Goal: Information Seeking & Learning: Learn about a topic

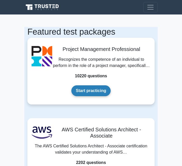
drag, startPoint x: 0, startPoint y: 0, endPoint x: 89, endPoint y: 90, distance: 127.0
click at [89, 90] on link "Start practicing" at bounding box center [90, 90] width 39 height 11
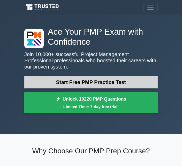
click at [90, 86] on link "Start Free PMP Practice Test" at bounding box center [90, 82] width 133 height 12
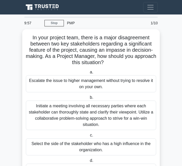
click at [69, 24] on div "PMP" at bounding box center [101, 23] width 74 height 10
drag, startPoint x: 75, startPoint y: 22, endPoint x: 69, endPoint y: 23, distance: 6.2
click at [69, 23] on div "PMP" at bounding box center [101, 23] width 74 height 10
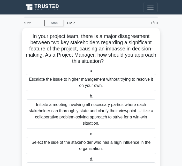
click at [119, 75] on div "Escalate the issue to higher management without trying to resolve it on your ow…" at bounding box center [91, 82] width 130 height 17
click at [89, 73] on input "a. Escalate the issue to higher management without trying to resolve it on your…" at bounding box center [89, 70] width 0 height 3
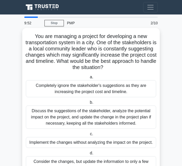
click at [110, 91] on div "Completely ignore the stakeholder's suggestions as they are increasing the proj…" at bounding box center [91, 88] width 130 height 17
click at [89, 79] on input "a. Completely ignore the stakeholder's suggestions as they are increasing the p…" at bounding box center [89, 77] width 0 height 3
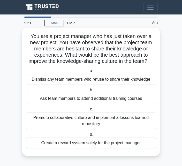
click at [105, 81] on div "Dismiss any team members who refuse to share their knowledge" at bounding box center [91, 79] width 130 height 11
click at [89, 73] on input "a. Dismiss any team members who refuse to share their knowledge" at bounding box center [89, 70] width 0 height 3
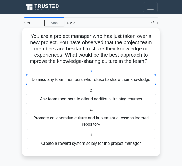
click at [105, 81] on div "Dismiss any team members who refuse to share their knowledge" at bounding box center [91, 79] width 130 height 11
click at [89, 73] on input "a. Dismiss any team members who refuse to share their knowledge" at bounding box center [89, 70] width 0 height 3
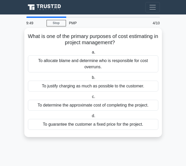
click at [103, 76] on label "b. To justify charging as much as possible to the customer." at bounding box center [93, 83] width 130 height 17
click at [91, 76] on input "b. To justify charging as much as possible to the customer." at bounding box center [91, 77] width 0 height 3
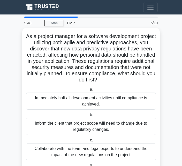
click at [105, 97] on div "Immediately halt all development activities until compliance is achieved." at bounding box center [91, 101] width 130 height 17
click at [89, 91] on input "a. Immediately halt all development activities until compliance is achieved." at bounding box center [89, 89] width 0 height 3
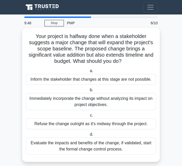
click at [108, 103] on div "Immediately incorporate the change without analyzing its impact on project obje…" at bounding box center [91, 101] width 130 height 17
click at [89, 92] on input "b. Immediately incorporate the change without analyzing its impact on project o…" at bounding box center [89, 89] width 0 height 3
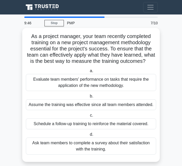
click at [99, 91] on div "Evaluate team members' performance on tasks that require the application of the…" at bounding box center [91, 82] width 130 height 17
click at [89, 73] on input "a. Evaluate team members' performance on tasks that require the application of …" at bounding box center [89, 70] width 0 height 3
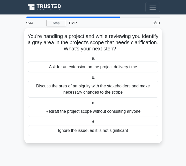
click at [102, 111] on div "Redraft the project scope without consulting anyone" at bounding box center [93, 111] width 130 height 11
click at [91, 105] on input "c. Redraft the project scope without consulting anyone" at bounding box center [91, 102] width 0 height 3
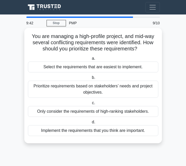
click at [99, 90] on div "Prioritize requirements based on stakeholders’ needs and project objectives." at bounding box center [93, 89] width 130 height 17
click at [91, 79] on input "b. Prioritize requirements based on stakeholders’ needs and project objectives." at bounding box center [91, 77] width 0 height 3
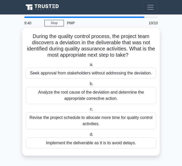
click at [101, 97] on div "Analyze the root cause of the deviation and determine the appropriate correctiv…" at bounding box center [91, 95] width 130 height 17
click at [89, 86] on input "b. Analyze the root cause of the deviation and determine the appropriate correc…" at bounding box center [89, 83] width 0 height 3
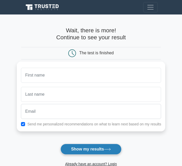
click at [99, 150] on button "Show my results" at bounding box center [91, 149] width 61 height 11
click at [99, 149] on button "Show my results" at bounding box center [91, 149] width 61 height 11
